Goal: Task Accomplishment & Management: Manage account settings

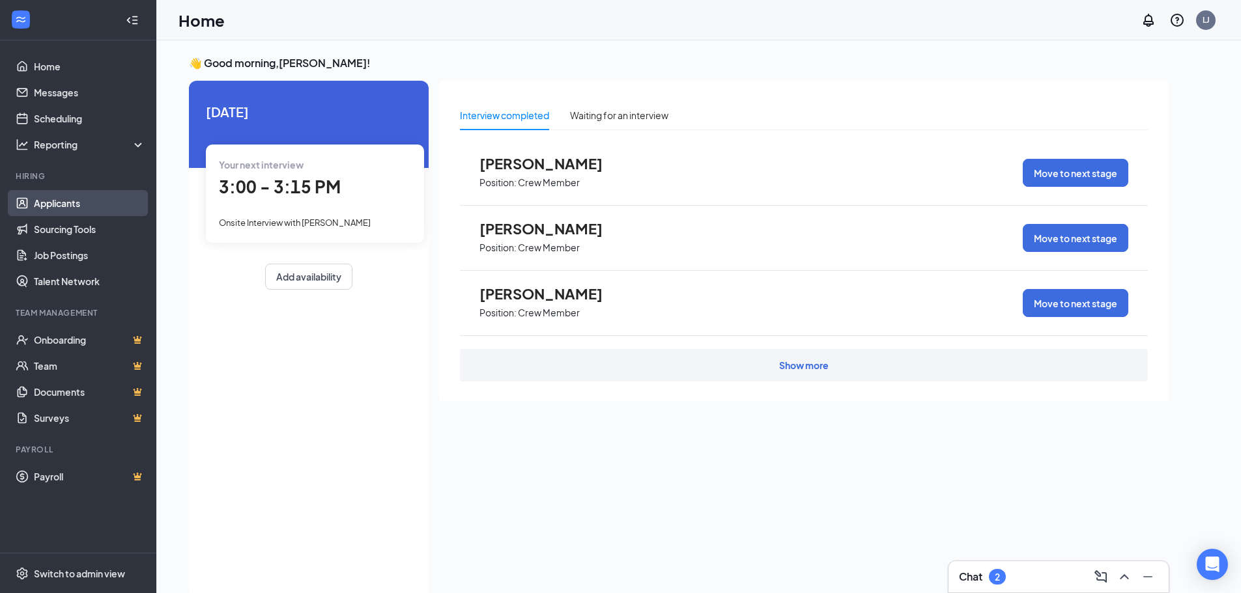
click at [72, 199] on link "Applicants" at bounding box center [89, 203] width 111 height 26
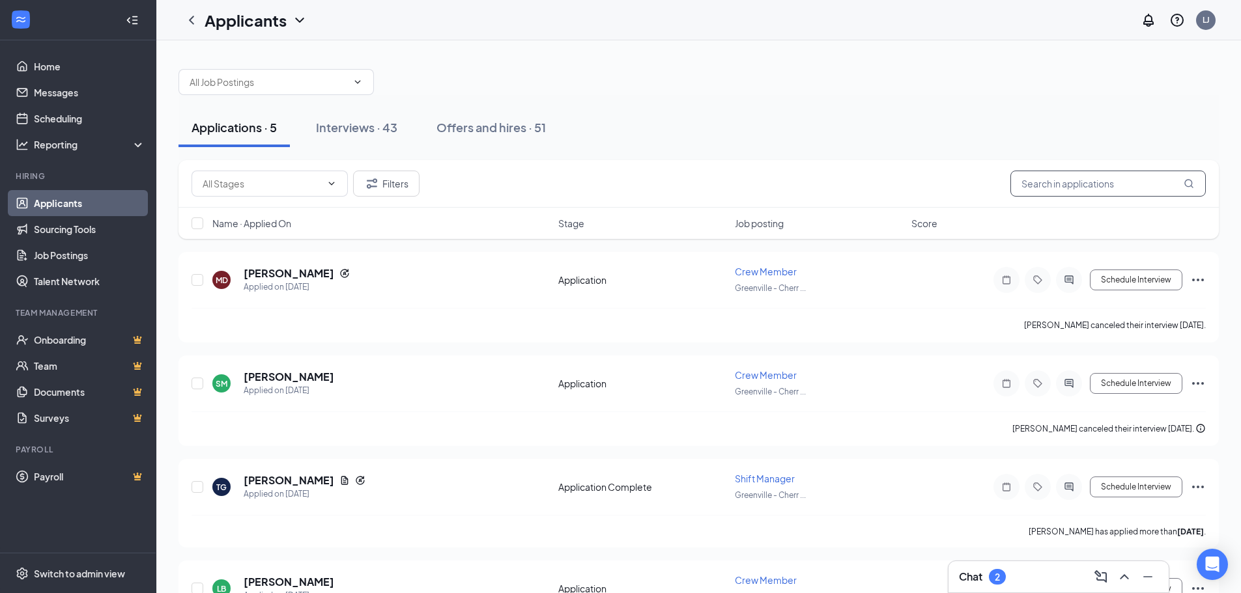
click at [1098, 181] on input "text" at bounding box center [1107, 184] width 195 height 26
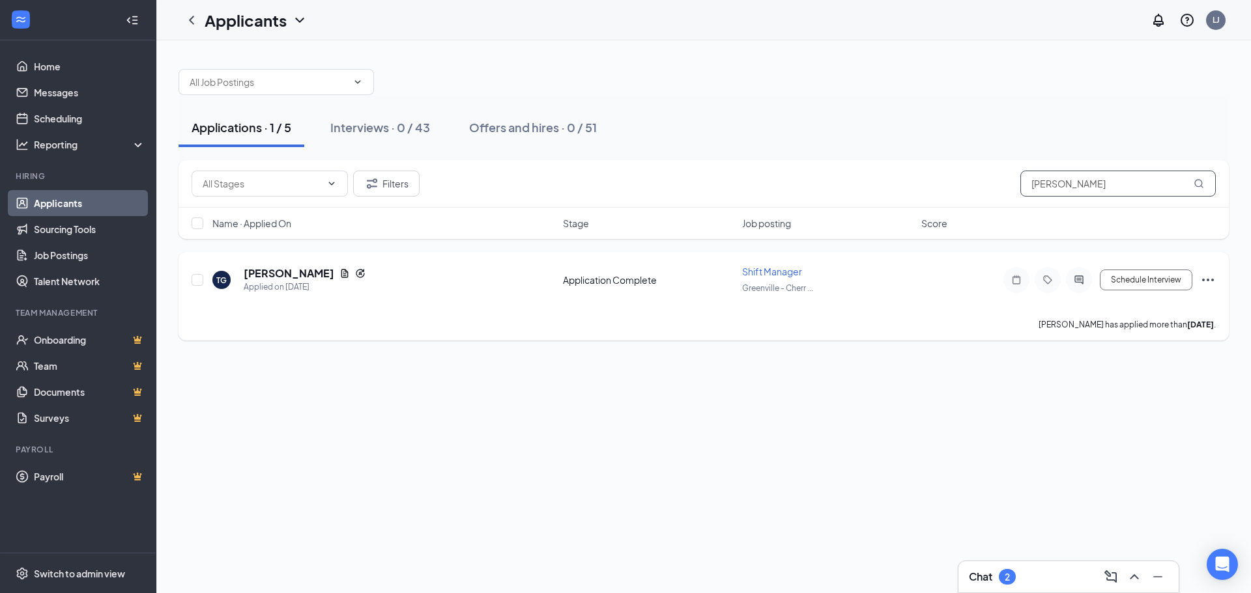
type input "[PERSON_NAME]"
click at [926, 283] on div "TG [PERSON_NAME] Applied on [DATE] Application Complete Shift Manager [GEOGRAPH…" at bounding box center [703, 286] width 1024 height 43
